Goal: Task Accomplishment & Management: Complete application form

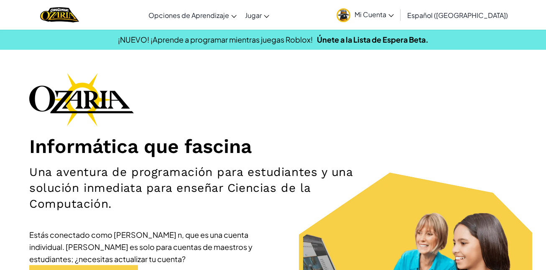
click at [394, 16] on span "Mi Cuenta" at bounding box center [374, 14] width 39 height 9
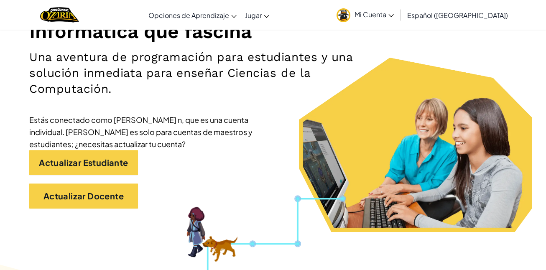
scroll to position [134, 0]
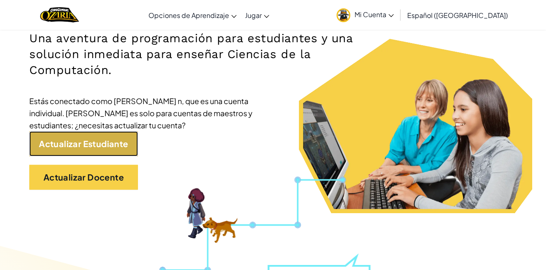
click at [92, 141] on link "Actualizar Estudiante" at bounding box center [83, 143] width 109 height 25
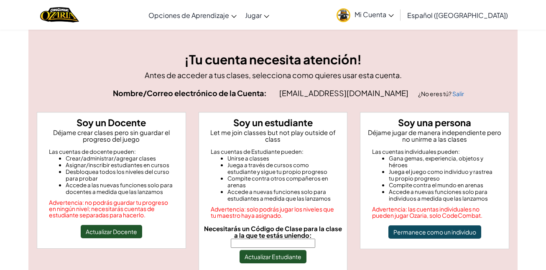
click at [281, 239] on input "Necesitarás un Código de Clase para la clase a la que te estás uniendo:" at bounding box center [273, 243] width 85 height 9
paste input "FlyThingCake"
type input "FlyThingCake"
click at [285, 250] on button "Actualizar Estudiante" at bounding box center [273, 256] width 67 height 13
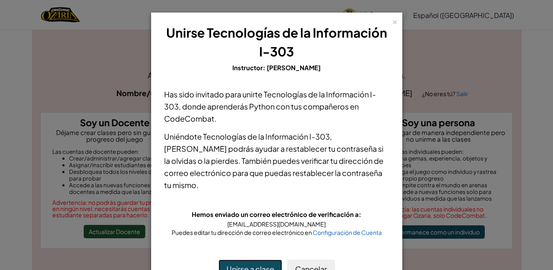
click at [266, 263] on button "Unirse a clase" at bounding box center [250, 269] width 64 height 19
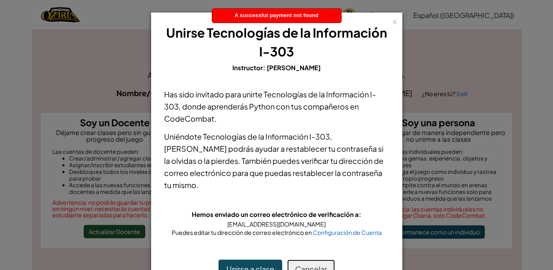
click at [299, 266] on button "Cancelar" at bounding box center [311, 269] width 48 height 19
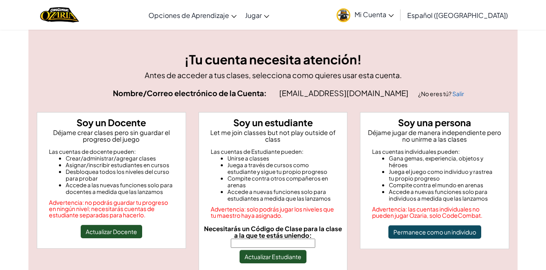
click at [261, 239] on input "Necesitarás un Código de Clase para la clase a la que te estás uniendo:" at bounding box center [273, 243] width 85 height 9
type input "FlyThingCake"
click at [272, 250] on button "Actualizar Estudiante" at bounding box center [273, 256] width 67 height 13
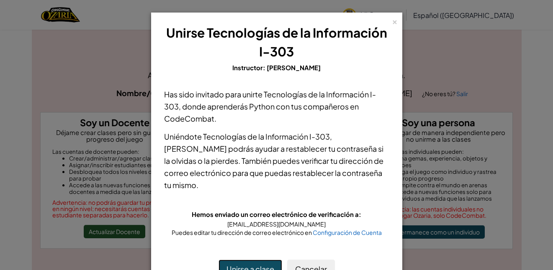
click at [250, 266] on button "Unirse a clase" at bounding box center [250, 269] width 64 height 19
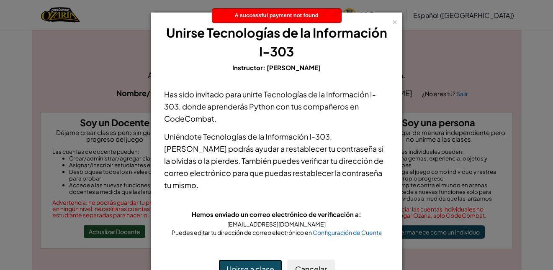
drag, startPoint x: 250, startPoint y: 266, endPoint x: 243, endPoint y: 264, distance: 7.9
click at [243, 264] on button "Unirse a clase" at bounding box center [250, 269] width 64 height 19
